Goal: Transaction & Acquisition: Subscribe to service/newsletter

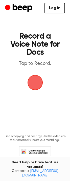
click at [49, 5] on link "Log in" at bounding box center [54, 8] width 20 height 11
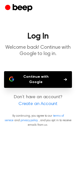
click at [49, 80] on button "Continue with Google" at bounding box center [38, 79] width 68 height 17
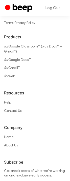
scroll to position [340, 0]
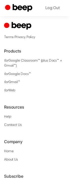
click at [37, 65] on li "for Google Classroom™ (plus Docs™ + Gmail™)" at bounding box center [35, 63] width 62 height 10
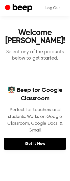
scroll to position [0, 0]
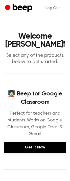
drag, startPoint x: 40, startPoint y: 49, endPoint x: 31, endPoint y: 102, distance: 54.3
click at [39, 50] on header "Welcome [PERSON_NAME]! Select any of the products below to get started." at bounding box center [35, 48] width 62 height 33
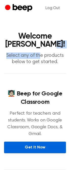
click at [30, 146] on link "Get It Now" at bounding box center [35, 148] width 62 height 12
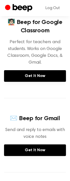
scroll to position [78, 0]
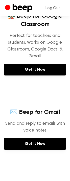
click at [41, 122] on p "Send and reply to emails with voice notes" at bounding box center [35, 127] width 62 height 14
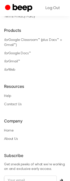
scroll to position [356, 0]
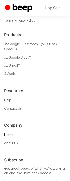
click at [11, 133] on link "Home" at bounding box center [8, 135] width 9 height 4
